Goal: Check status: Check status

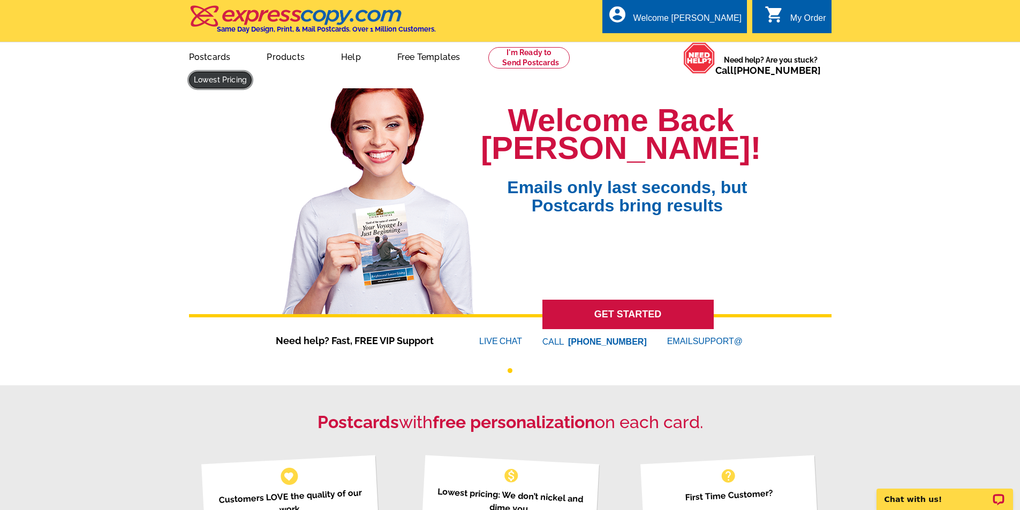
click at [252, 72] on link at bounding box center [220, 80] width 63 height 17
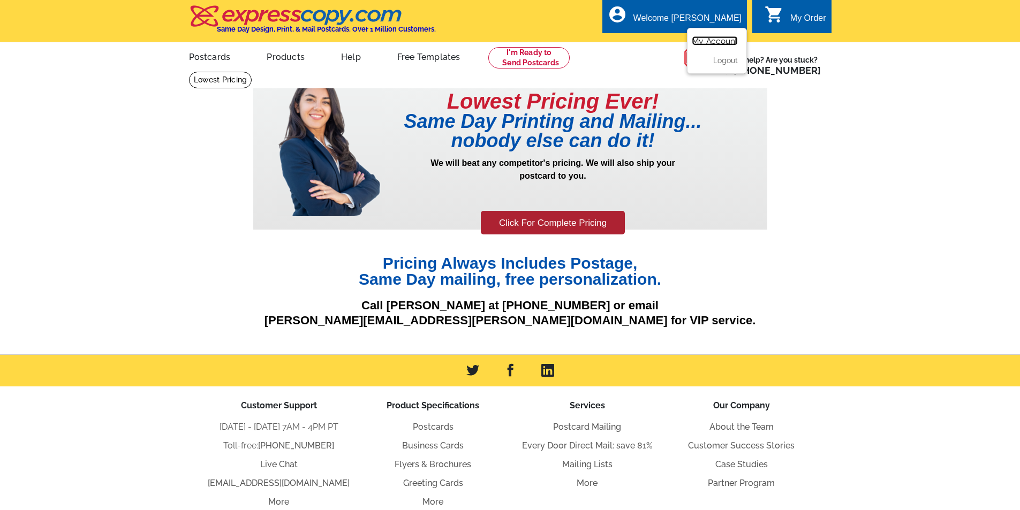
click at [719, 41] on link "My Account" at bounding box center [715, 41] width 46 height 10
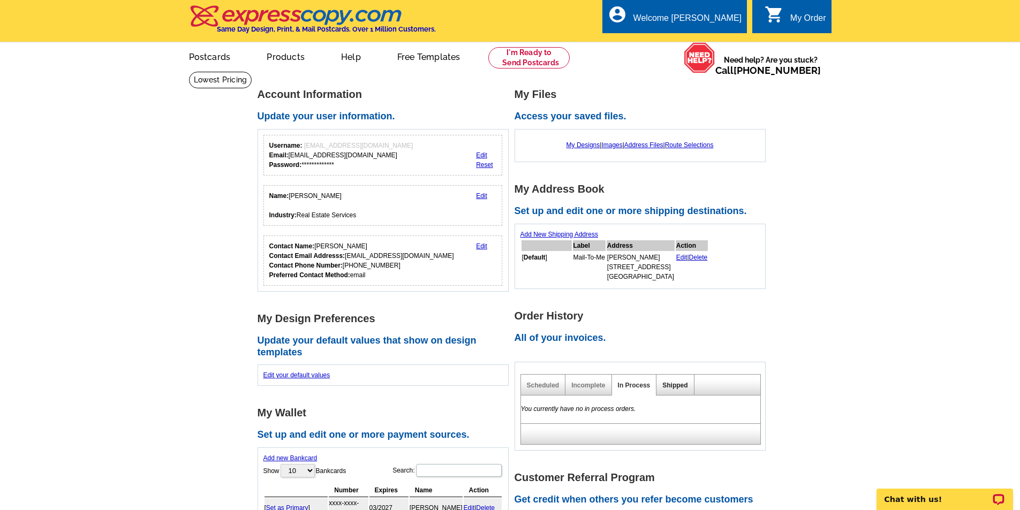
click at [675, 388] on link "Shipped" at bounding box center [675, 385] width 25 height 7
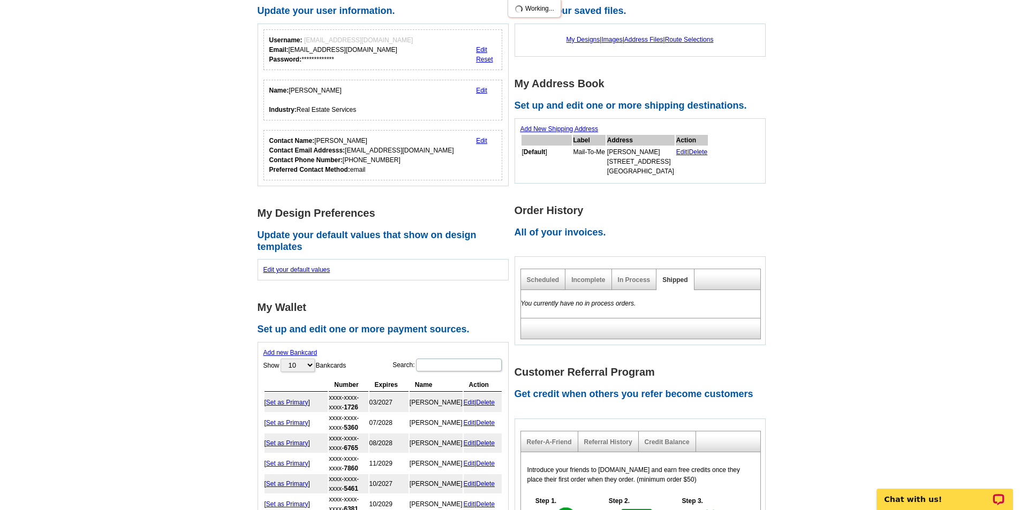
scroll to position [214, 0]
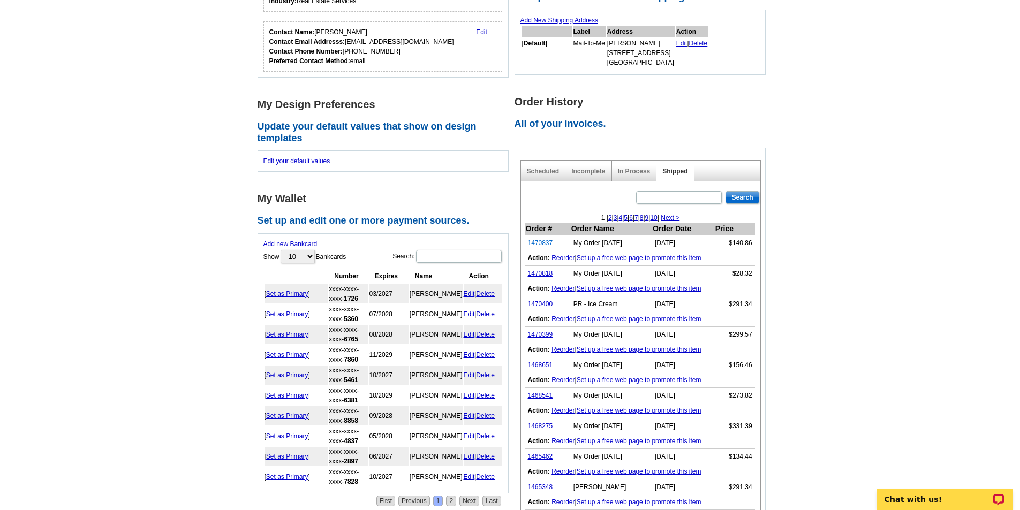
click at [543, 242] on link "1470837" at bounding box center [540, 242] width 25 height 7
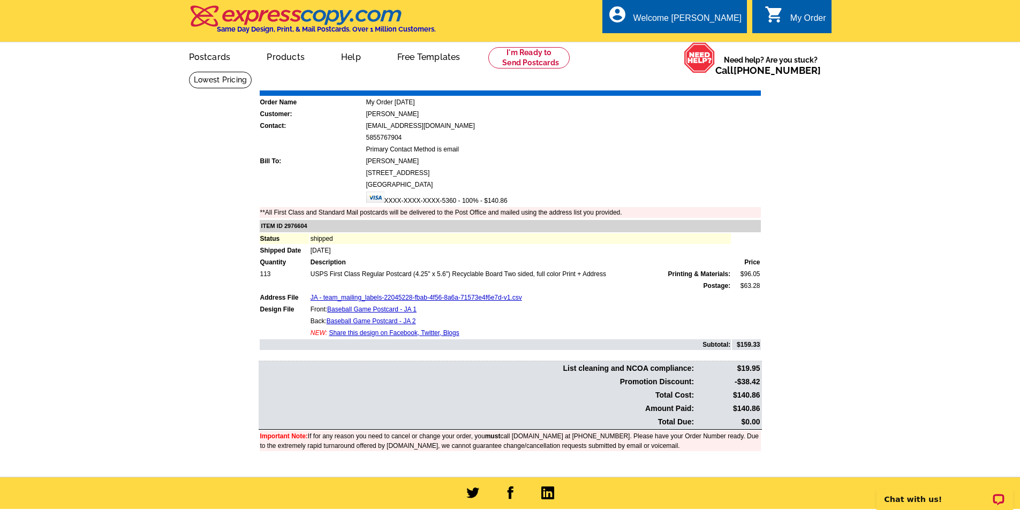
click at [265, 276] on td "113" at bounding box center [284, 274] width 49 height 11
click at [742, 411] on td "$140.86" at bounding box center [728, 409] width 65 height 12
drag, startPoint x: 735, startPoint y: 383, endPoint x: 764, endPoint y: 381, distance: 29.0
click at [764, 381] on div "Order Number: 1470837 Download Invoice | Print Invoice Order Name My Order 2025…" at bounding box center [510, 272] width 514 height 391
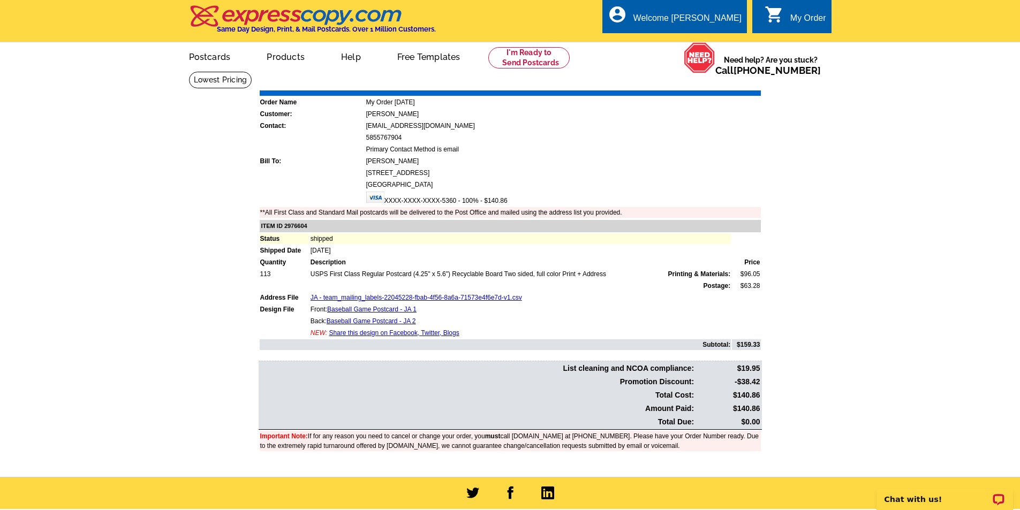
click at [772, 384] on main "Order Number: 1470837 Download Invoice | Print Invoice Order Name My Order 2025…" at bounding box center [510, 274] width 1020 height 406
click at [759, 383] on td "-$38.42" at bounding box center [728, 382] width 65 height 12
